Goal: Task Accomplishment & Management: Complete application form

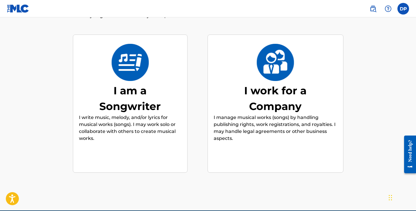
click at [115, 118] on p "I write music, melody, and/or lyrics for musical works (songs). I may work solo…" at bounding box center [130, 128] width 102 height 28
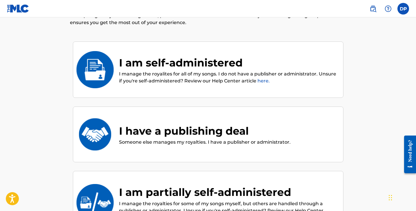
scroll to position [34, 0]
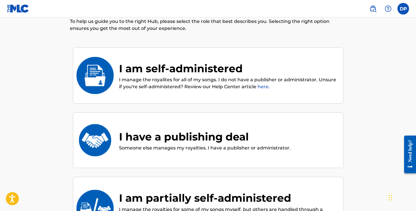
click at [150, 55] on div "I am self-administered I manage the royalites for all of my songs. I do not hav…" at bounding box center [208, 75] width 270 height 57
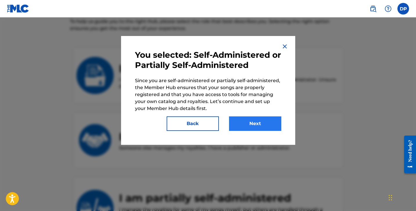
click at [250, 122] on button "Next" at bounding box center [255, 123] width 52 height 15
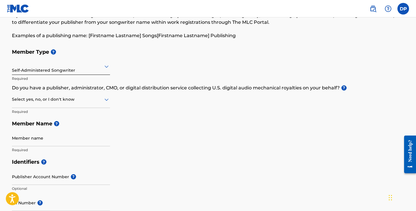
scroll to position [38, 0]
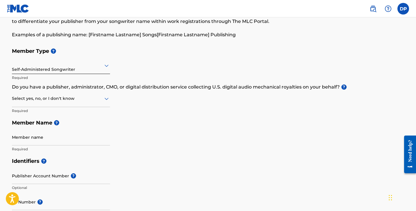
click at [89, 102] on div "Select yes, no, or I don't know" at bounding box center [61, 99] width 98 height 17
click at [84, 111] on div "Yes" at bounding box center [60, 113] width 97 height 13
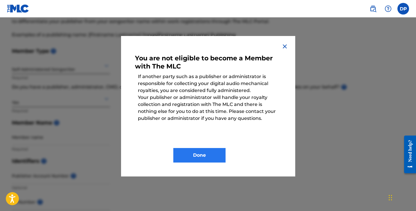
click at [180, 149] on button "Done" at bounding box center [199, 155] width 52 height 15
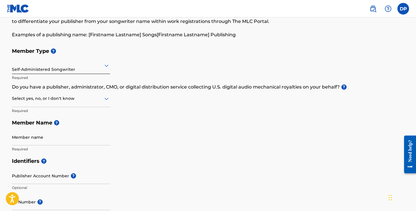
click at [76, 104] on div "Select yes, no, or I don't know" at bounding box center [61, 99] width 98 height 17
click at [67, 124] on div "No" at bounding box center [60, 126] width 97 height 13
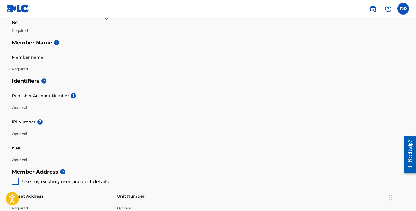
scroll to position [118, 0]
click at [79, 129] on div "IPI Number ? Optional" at bounding box center [61, 126] width 98 height 26
click at [80, 125] on input "IPI Number ?" at bounding box center [61, 121] width 98 height 17
click at [17, 147] on input "ISNI" at bounding box center [61, 147] width 98 height 17
click at [24, 132] on p "Optional" at bounding box center [61, 133] width 98 height 5
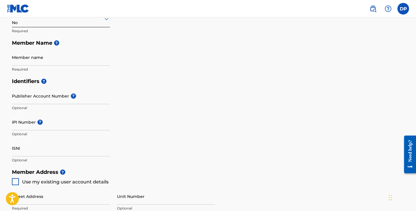
scroll to position [118, 0]
